Goal: Task Accomplishment & Management: Manage account settings

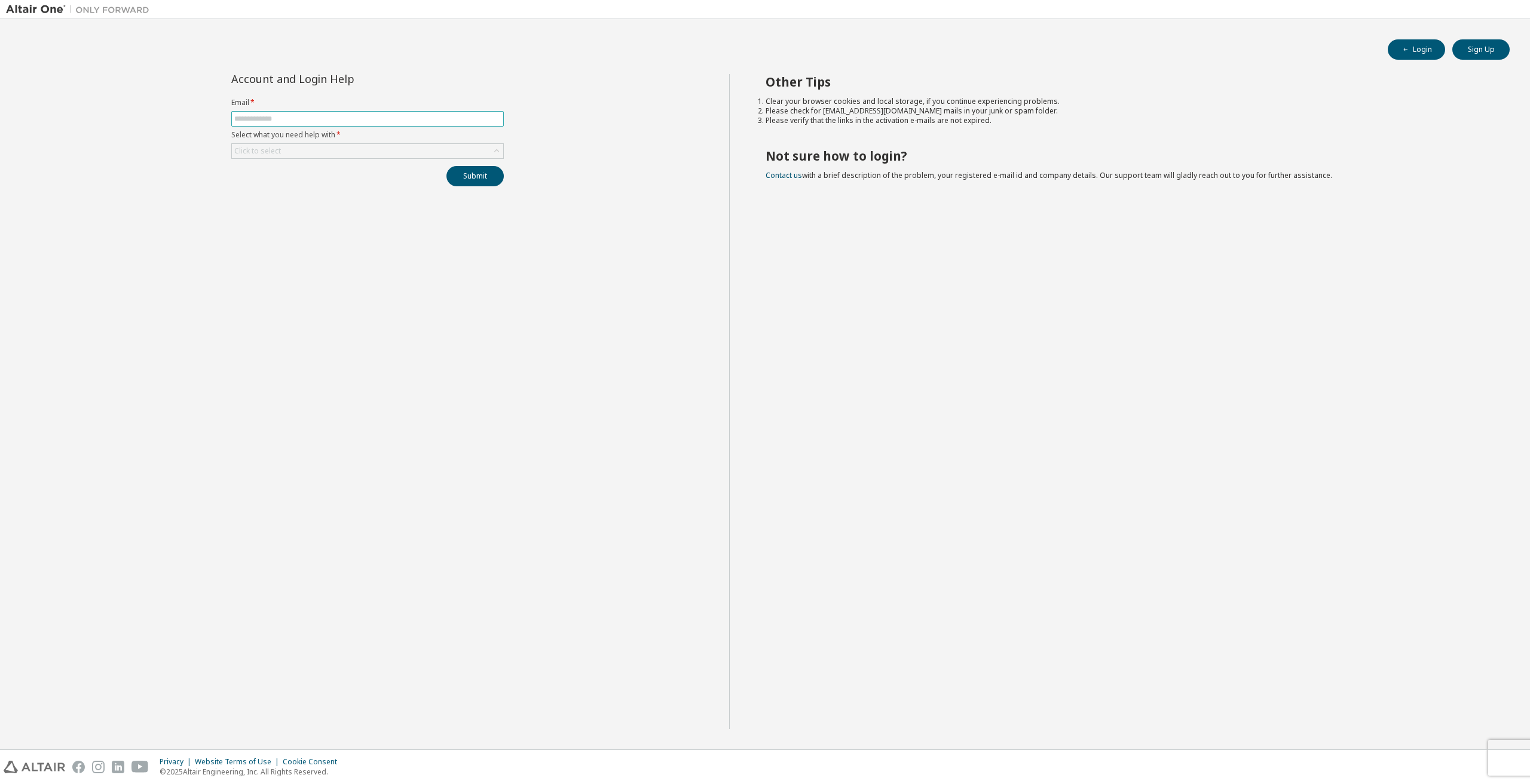
click at [318, 111] on span at bounding box center [367, 118] width 272 height 15
click at [316, 114] on input "text" at bounding box center [368, 119] width 267 height 10
click at [474, 175] on button "Submit" at bounding box center [475, 176] width 58 height 21
click at [275, 177] on div "Click to select" at bounding box center [258, 179] width 47 height 10
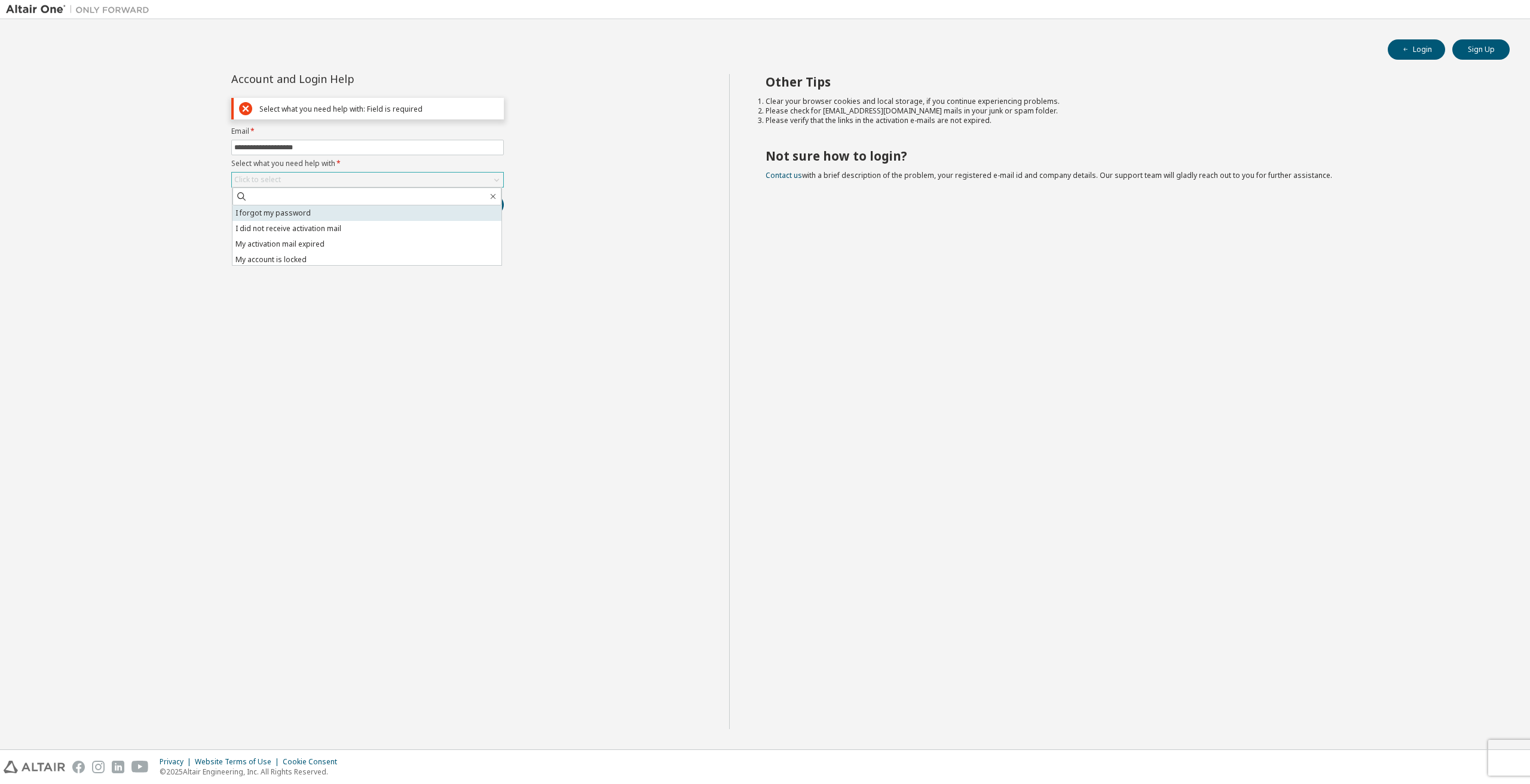
click at [303, 217] on li "I forgot my password" at bounding box center [367, 213] width 269 height 15
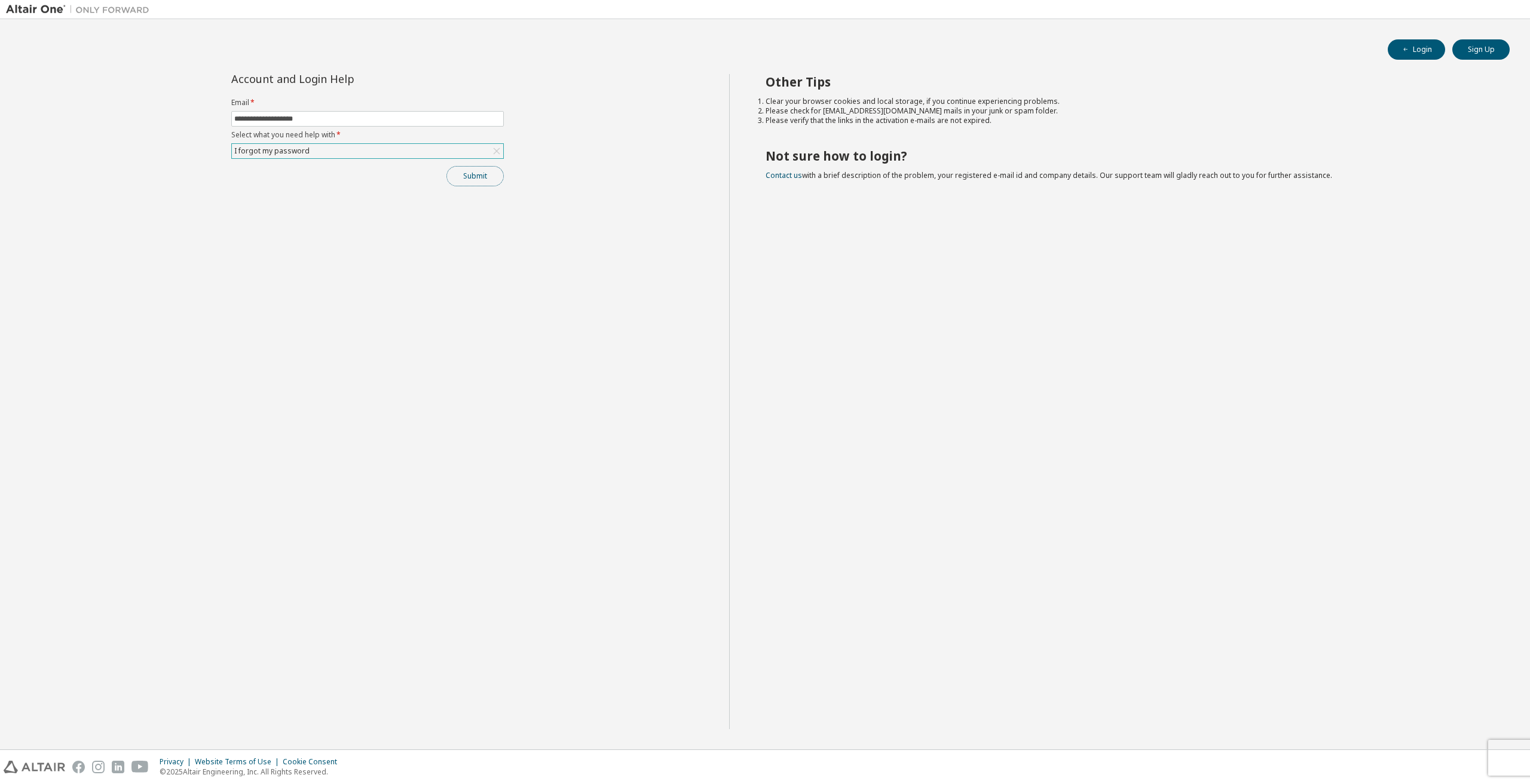
click at [489, 175] on button "Submit" at bounding box center [475, 176] width 58 height 21
click at [477, 178] on button "Submit" at bounding box center [475, 176] width 58 height 21
click at [1433, 728] on div "Bad Request" at bounding box center [1432, 725] width 124 height 11
click at [385, 125] on span "**********" at bounding box center [367, 118] width 272 height 15
click at [385, 120] on input "**********" at bounding box center [368, 119] width 267 height 10
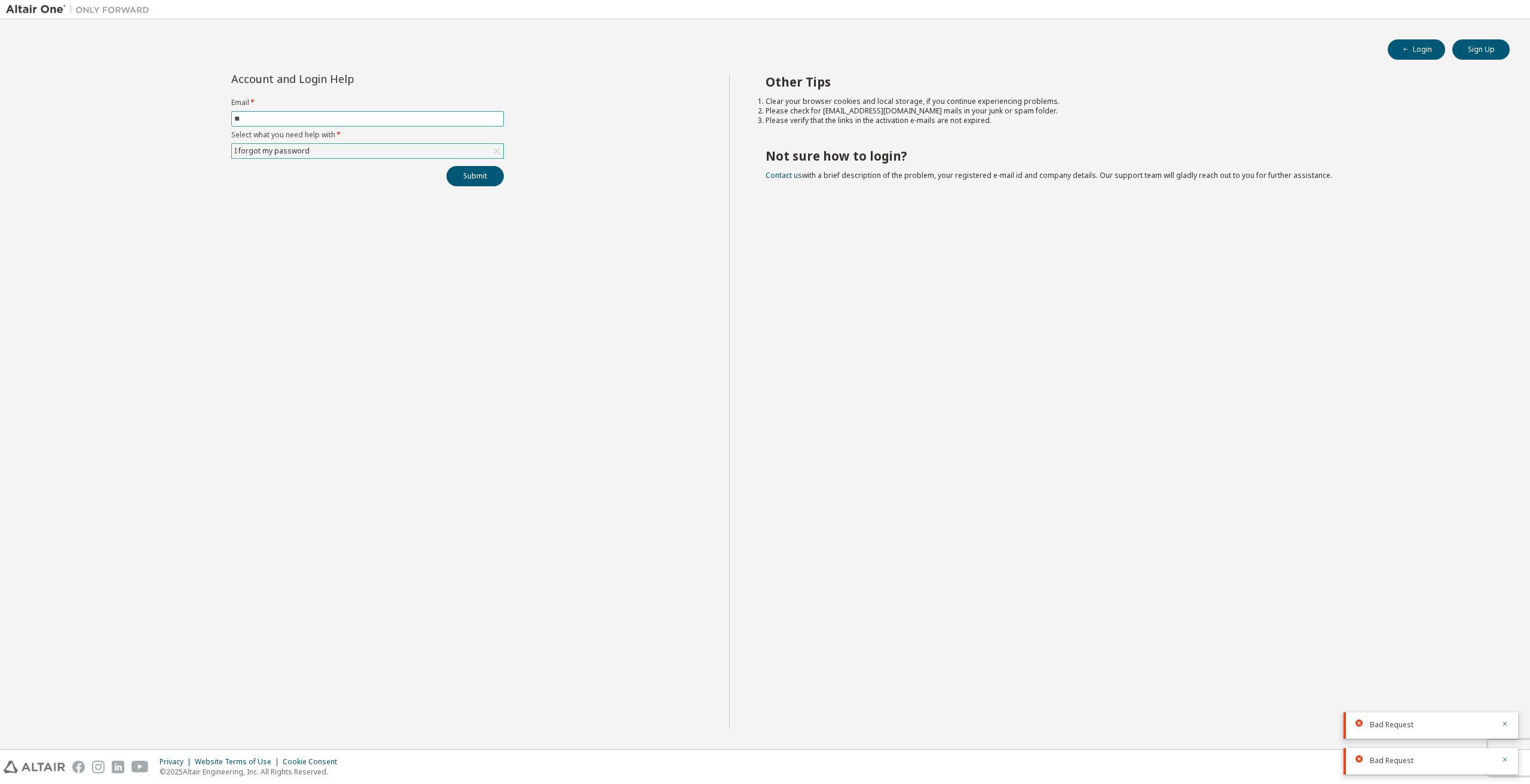
type input "*"
click at [280, 146] on input "text" at bounding box center [368, 147] width 267 height 10
type input "**********"
click at [480, 181] on button "Submit" at bounding box center [475, 176] width 58 height 21
click at [1379, 691] on span "Bad Request" at bounding box center [1391, 689] width 43 height 10
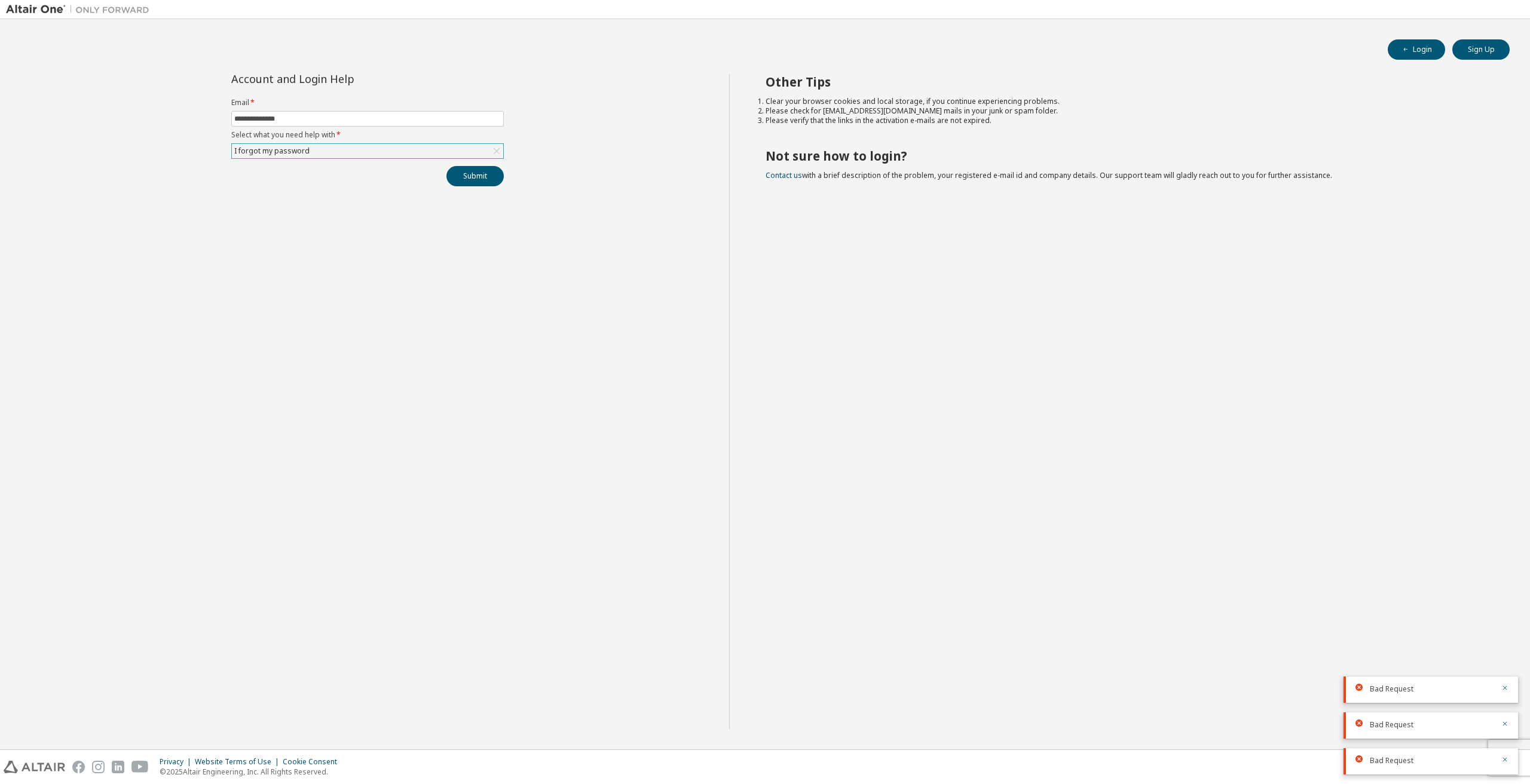
click at [334, 172] on div "Submit" at bounding box center [367, 176] width 272 height 21
